Goal: Task Accomplishment & Management: Contribute content

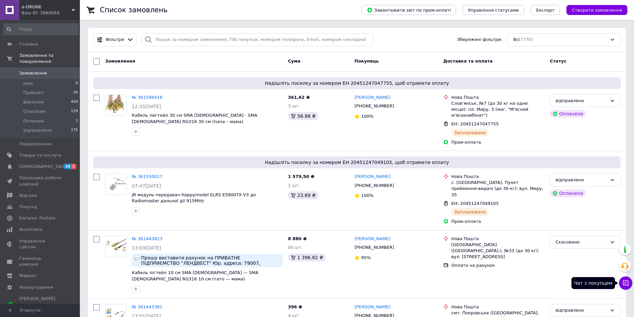
click at [621, 281] on button "Чат з покупцем" at bounding box center [625, 283] width 13 height 13
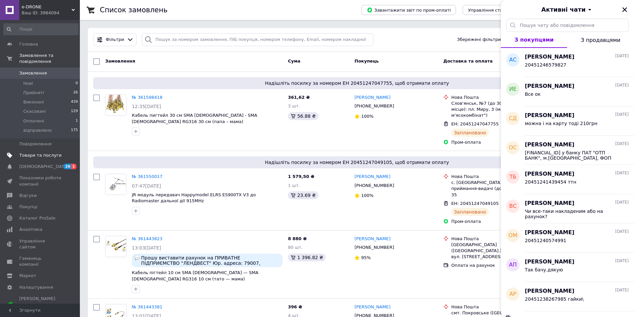
click at [42, 152] on span "Товари та послуги" at bounding box center [40, 155] width 42 height 6
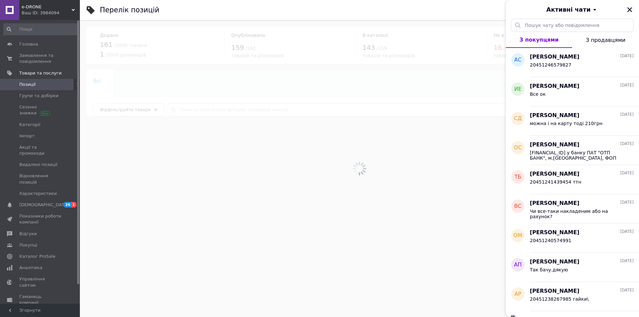
click at [631, 9] on icon "Закрити" at bounding box center [630, 9] width 5 height 5
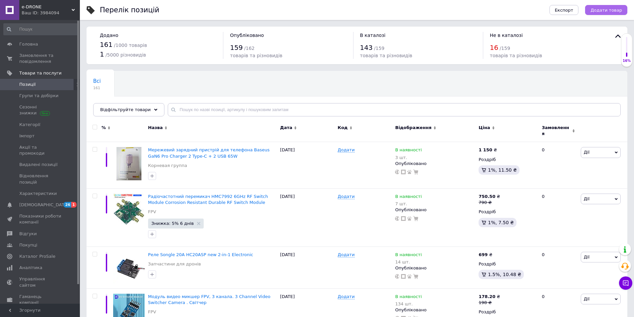
click at [609, 12] on span "Додати товар" at bounding box center [607, 10] width 32 height 5
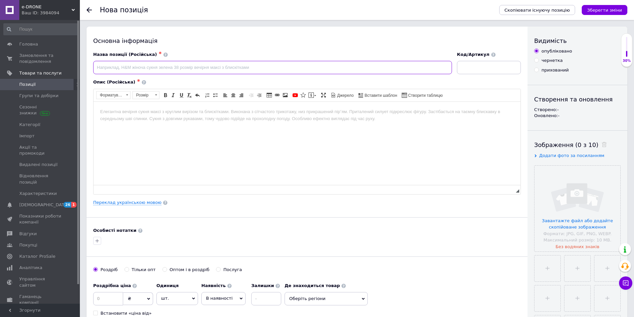
paste input "Перехідник MHF4/IPEX4 - RP-SMA [DEMOGRAPHIC_DATA] RF 1.13 10см"
type input "Перехідник MHF4/IPEX4 - RP-SMA [DEMOGRAPHIC_DATA] RF 1.13 10см"
click at [142, 205] on link "Переклад українською мовою" at bounding box center [127, 202] width 68 height 5
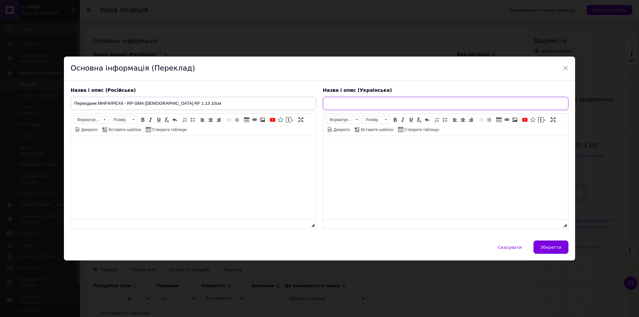
paste input "Перехідник MHF4/IPEX4 - RP-SMA [DEMOGRAPHIC_DATA] RF 1.13 10см"
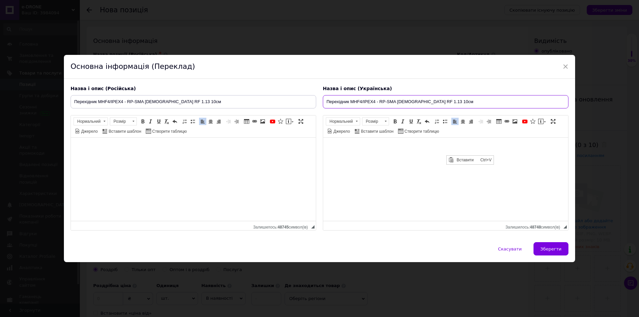
click at [432, 101] on input "Перехідник MHF4/IPEX4 - RP-SMA [DEMOGRAPHIC_DATA] RF 1.13 10см" at bounding box center [446, 101] width 246 height 13
type input "Перехідник MHF4/IPEX4 - RP-SMA [DEMOGRAPHIC_DATA] RF 1.13 15см"
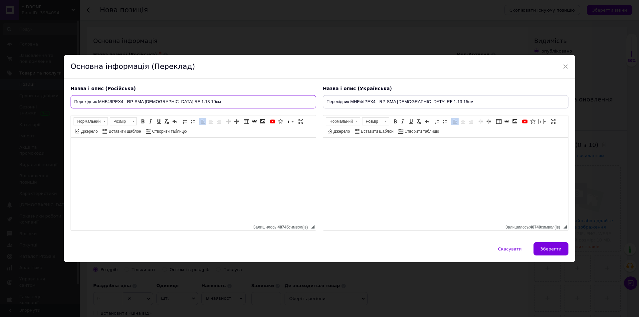
click at [179, 102] on input "Перехідник MHF4/IPEX4 - RP-SMA [DEMOGRAPHIC_DATA] RF 1.13 10см" at bounding box center [194, 101] width 246 height 13
type input "Перехідник MHF4/IPEX4 - RP-SMA [DEMOGRAPHIC_DATA] RF 1.13 15см"
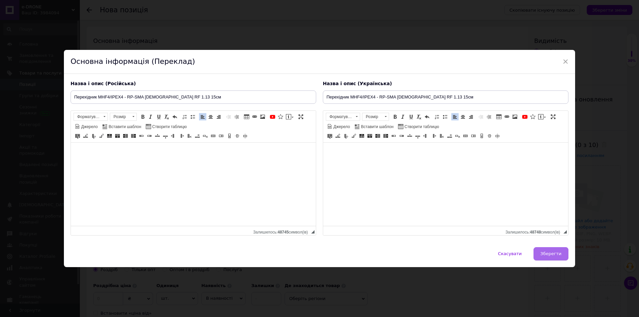
click at [545, 252] on span "Зберегти" at bounding box center [551, 253] width 21 height 5
type input "Перехідник MHF4/IPEX4 - RP-SMA [DEMOGRAPHIC_DATA] RF 1.13 15см"
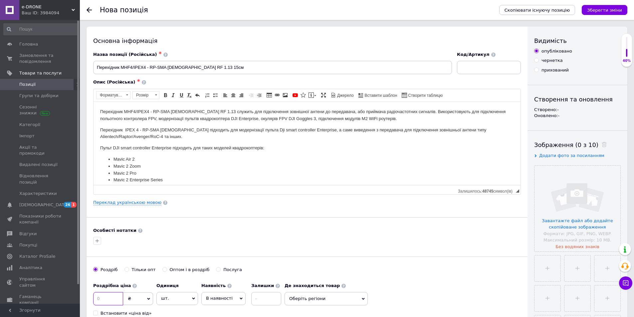
click at [115, 299] on input at bounding box center [108, 298] width 30 height 13
type input "149"
click at [266, 297] on input at bounding box center [266, 298] width 30 height 13
type input "100"
click at [555, 276] on input "file" at bounding box center [548, 269] width 26 height 26
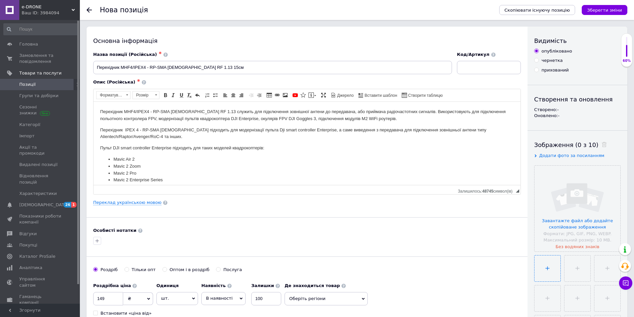
type input "C:\fakepath\yaw – копія – копія – [GEOGRAPHIC_DATA] – копія.jpg"
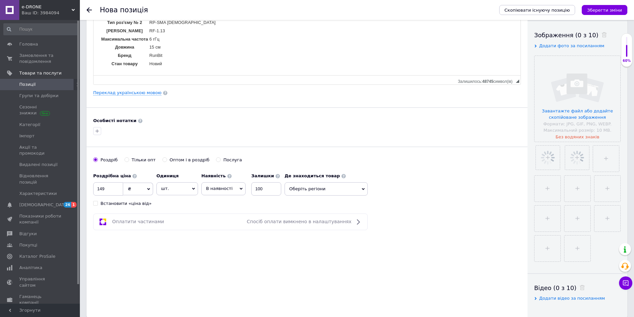
scroll to position [166, 0]
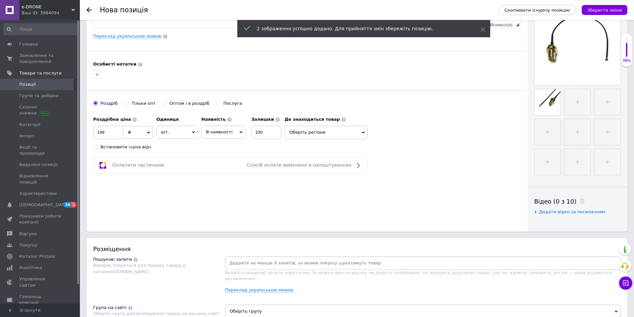
click at [220, 130] on span "В наявності" at bounding box center [219, 132] width 27 height 5
click at [223, 150] on li "Немає в наявності" at bounding box center [224, 149] width 44 height 15
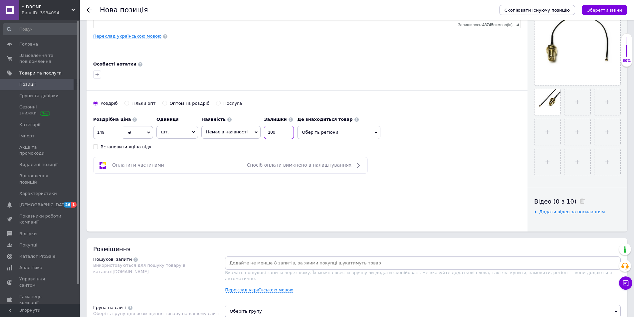
drag, startPoint x: 282, startPoint y: 132, endPoint x: 255, endPoint y: 132, distance: 27.0
click at [253, 131] on div "Наявність Немає в наявності В наявності Під замовлення Залишки 100" at bounding box center [247, 126] width 93 height 26
type input "0"
click at [614, 8] on icon "Зберегти зміни" at bounding box center [604, 10] width 35 height 5
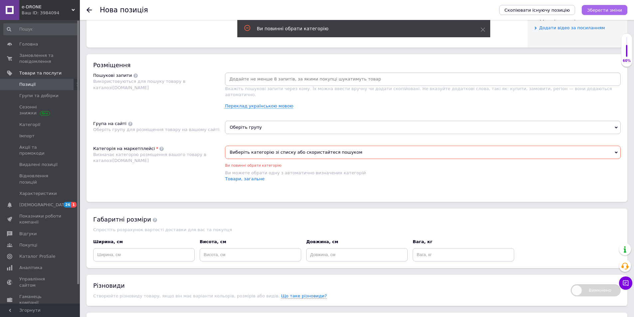
scroll to position [352, 0]
click at [313, 146] on span "Виберіть категорію зі списку або скористайтеся пошуком" at bounding box center [423, 151] width 396 height 13
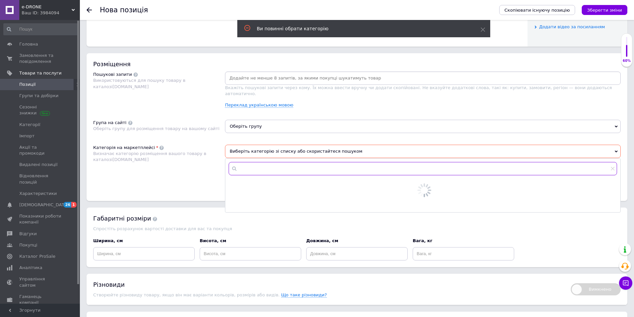
click at [274, 166] on input "text" at bounding box center [423, 168] width 389 height 13
type input "r"
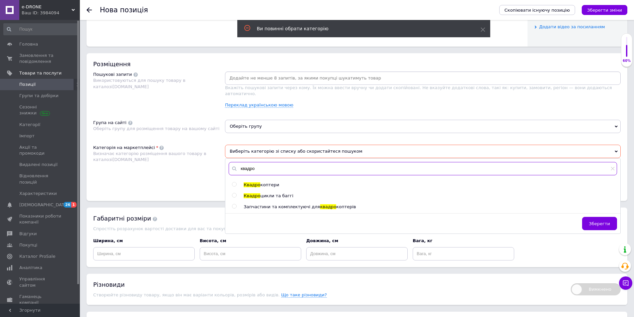
type input "квадро"
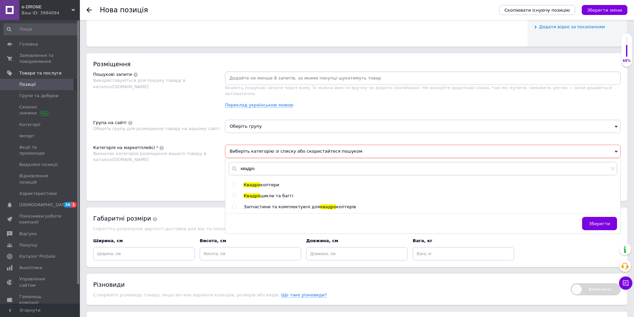
click at [233, 204] on input "radio" at bounding box center [234, 206] width 4 height 4
radio input "true"
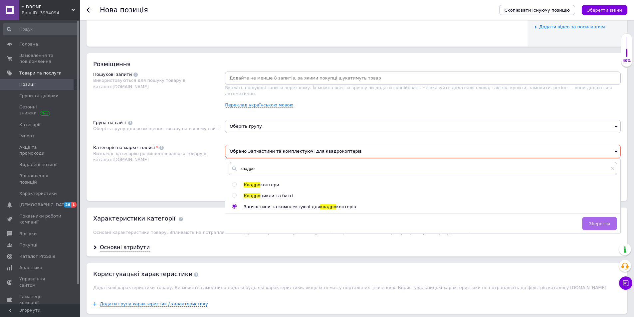
click at [610, 221] on span "Зберегти" at bounding box center [599, 223] width 21 height 5
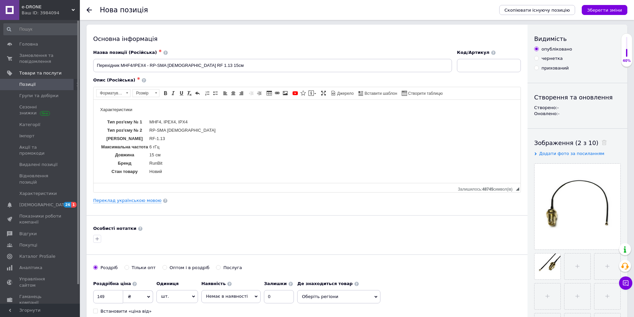
scroll to position [0, 0]
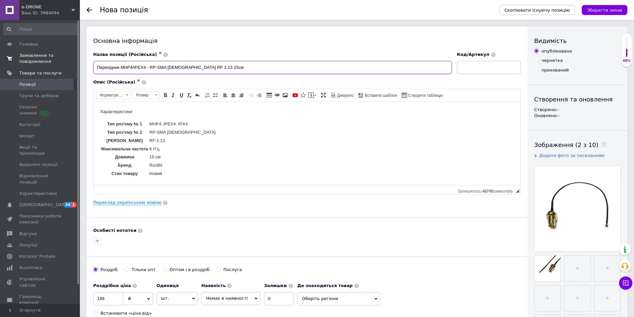
drag, startPoint x: 223, startPoint y: 64, endPoint x: 77, endPoint y: 63, distance: 146.5
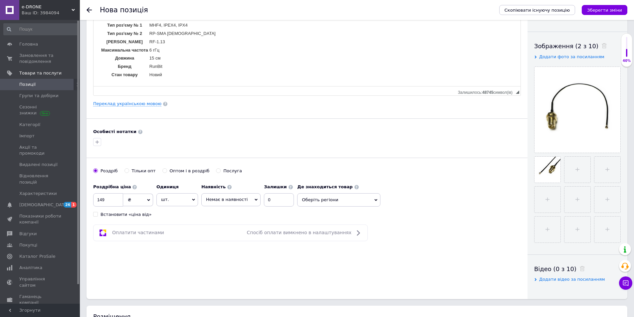
scroll to position [233, 0]
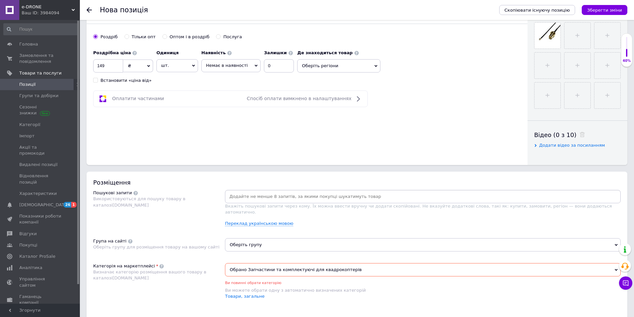
paste input "Перехідник MHF4/IPEX4 - RP-SMA [DEMOGRAPHIC_DATA] RF 1.13 15см"
drag, startPoint x: 253, startPoint y: 194, endPoint x: 222, endPoint y: 193, distance: 30.3
click at [222, 193] on div "Пошукові запити Використовуються для пошуку товару в каталозі [DOMAIN_NAME] Пер…" at bounding box center [357, 211] width 528 height 42
type input "MHF4/IPEX4 - RP-SMA [DEMOGRAPHIC_DATA] RF 1.13 15см"
click at [343, 200] on input "MHF4/IPEX4 - RP-SMA [DEMOGRAPHIC_DATA] RF 1.13 15см" at bounding box center [422, 197] width 393 height 10
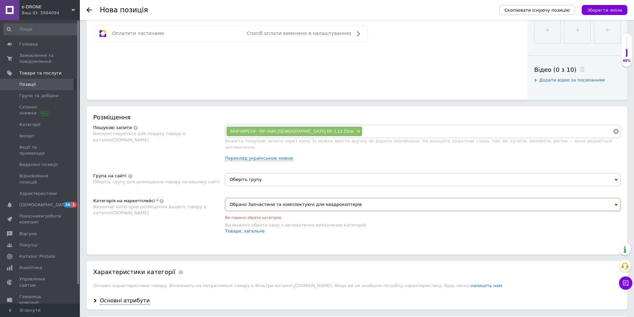
scroll to position [366, 0]
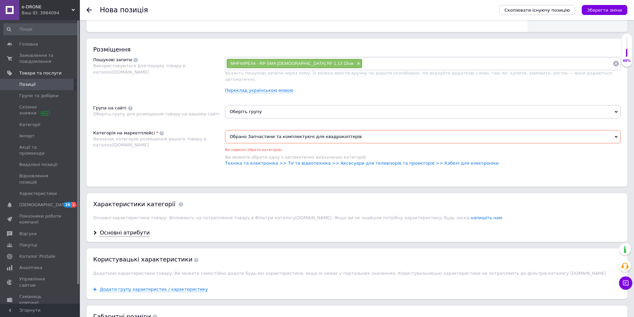
click at [331, 132] on span "Обрано Запчастини та комплектуючі для квадрокоптерів" at bounding box center [423, 136] width 396 height 13
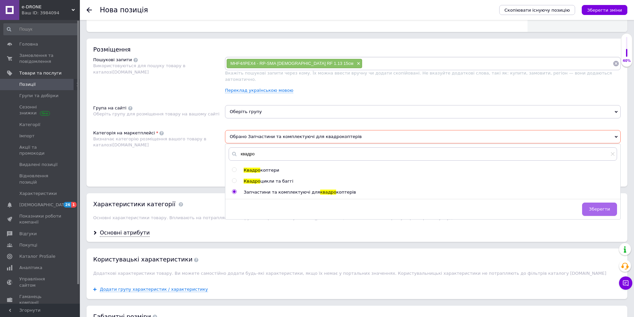
click at [601, 207] on span "Зберегти" at bounding box center [599, 209] width 21 height 5
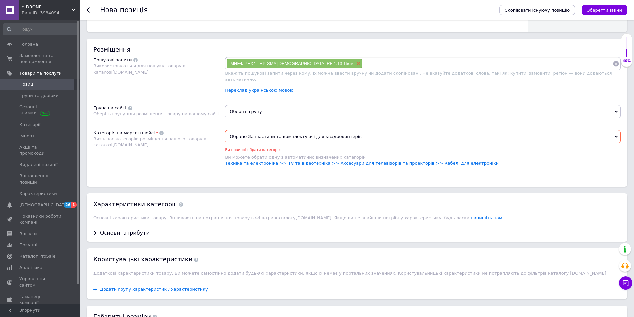
click at [355, 64] on span "×" at bounding box center [357, 64] width 5 height 6
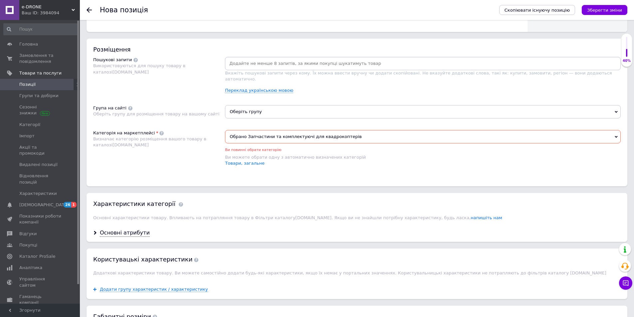
click at [293, 63] on input at bounding box center [422, 64] width 393 height 10
click at [314, 130] on span "Обрано Запчастини та комплектуючі для квадрокоптерів" at bounding box center [423, 136] width 396 height 13
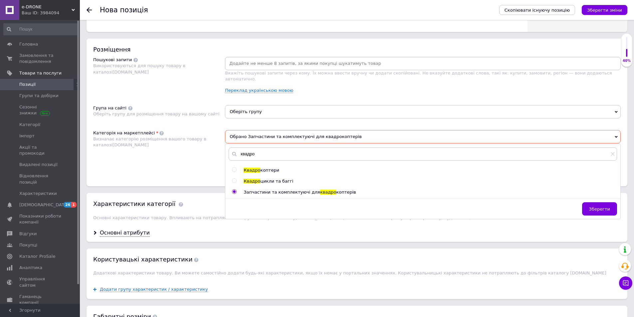
click at [265, 179] on span "цикли та баггі" at bounding box center [276, 181] width 33 height 5
radio input "true"
radio input "false"
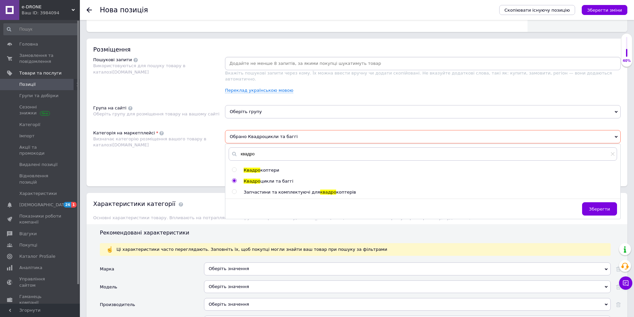
click at [266, 190] on span "Запчастини та комплектуючі для" at bounding box center [282, 192] width 76 height 5
radio input "false"
radio input "true"
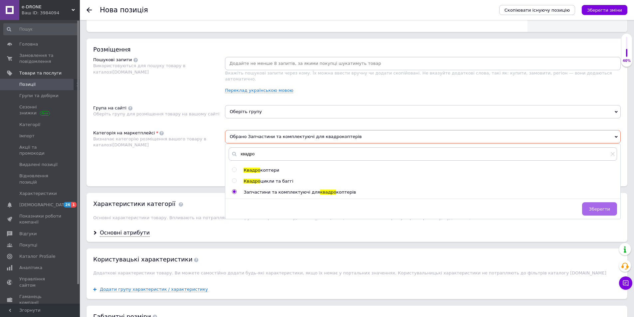
click at [596, 202] on button "Зберегти" at bounding box center [599, 208] width 35 height 13
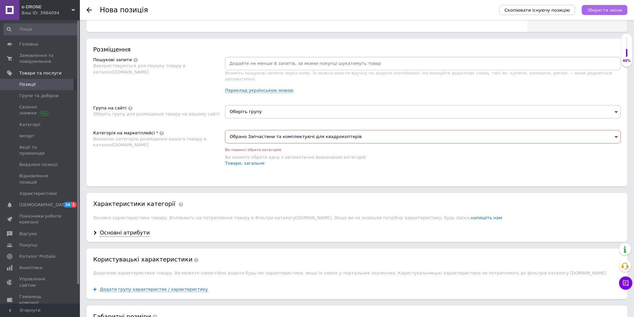
click at [614, 8] on icon "Зберегти зміни" at bounding box center [604, 10] width 35 height 5
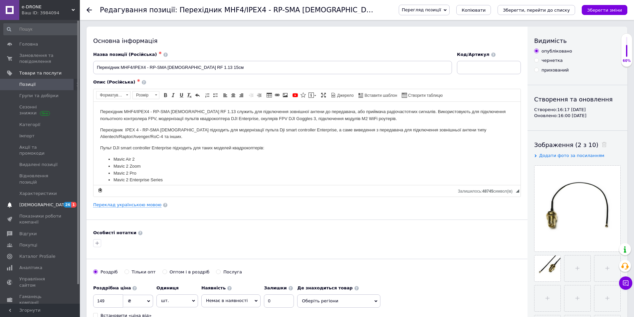
click at [45, 202] on span "[DEMOGRAPHIC_DATA]" at bounding box center [40, 205] width 42 height 6
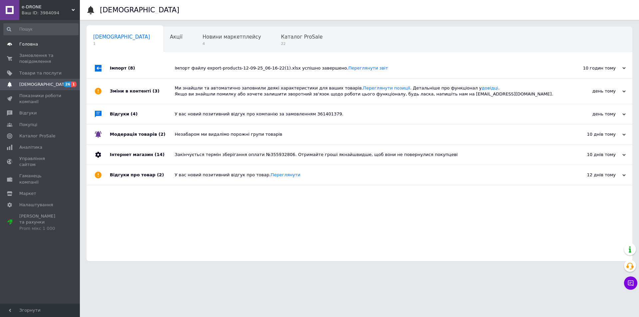
click at [30, 42] on span "Головна" at bounding box center [28, 44] width 19 height 6
